Goal: Find specific page/section: Find specific page/section

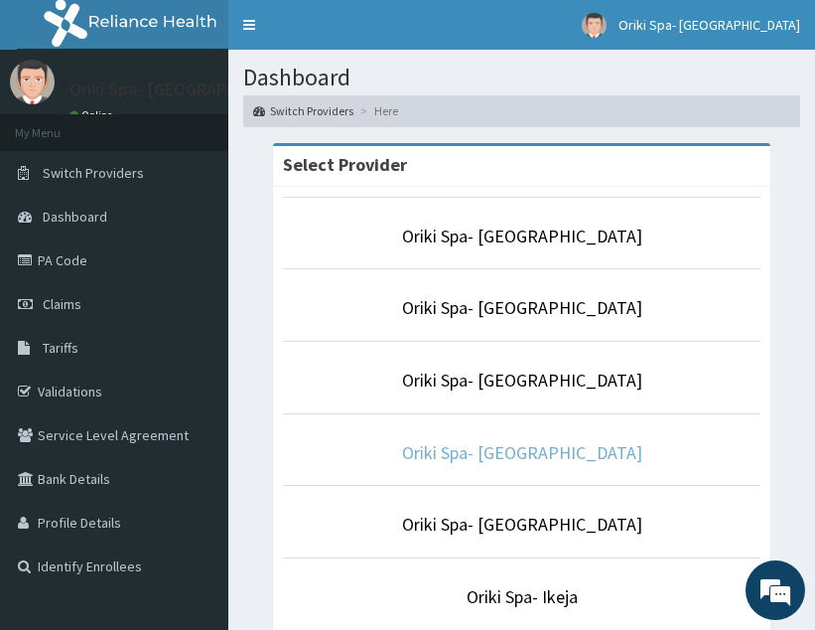
click at [511, 461] on link "Oriki Spa- [GEOGRAPHIC_DATA]" at bounding box center [522, 452] width 240 height 23
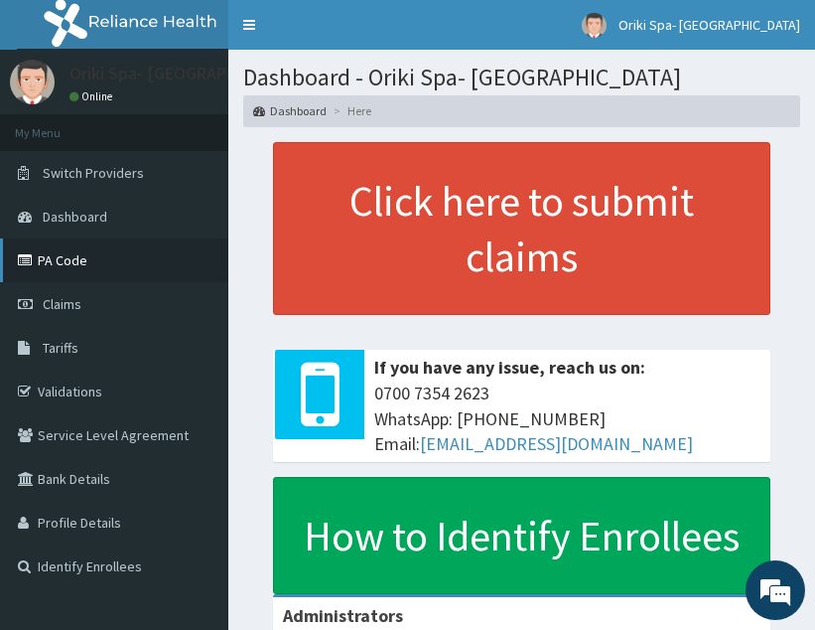
click at [97, 243] on link "PA Code" at bounding box center [114, 260] width 228 height 44
